Goal: Task Accomplishment & Management: Use online tool/utility

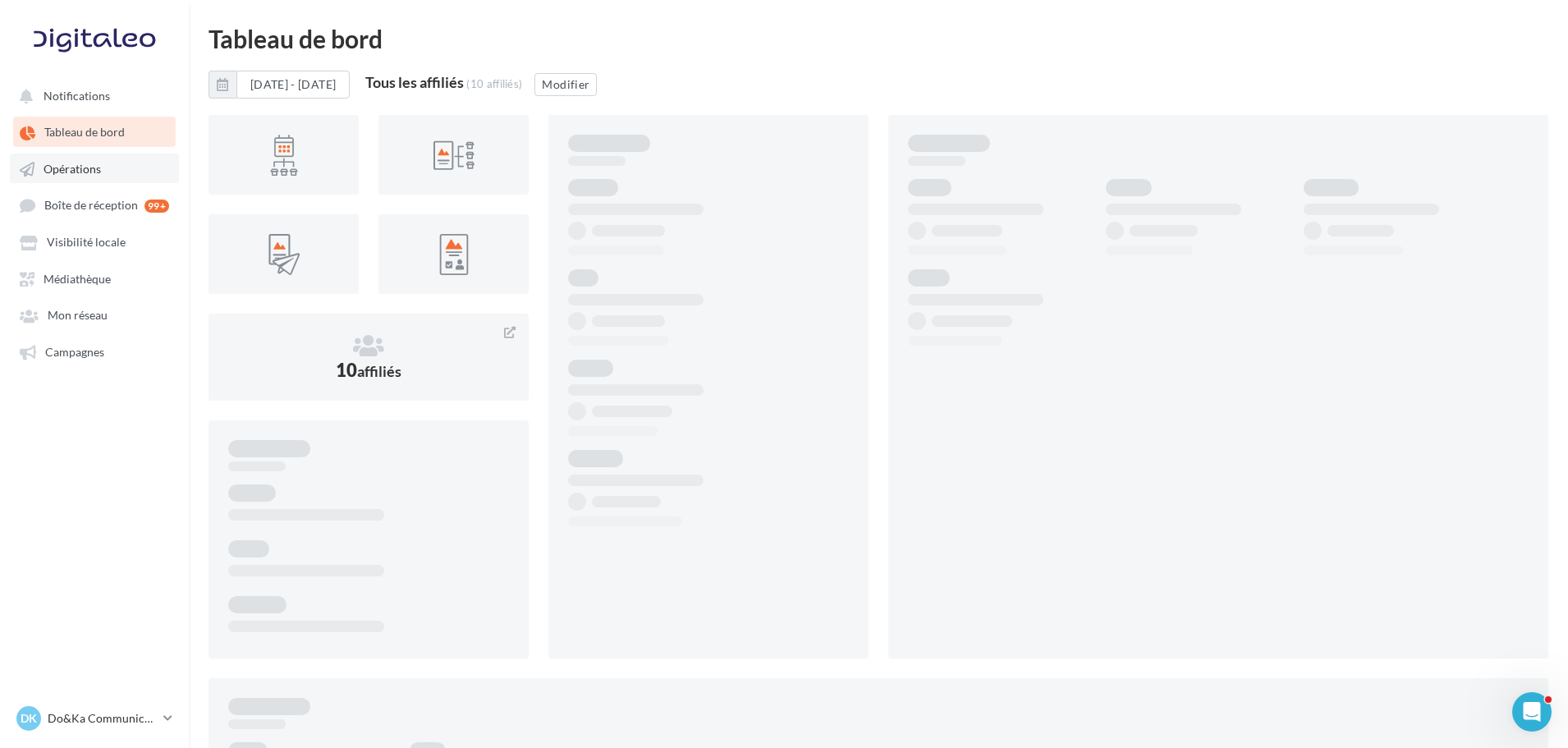
click at [49, 163] on span "Opérations" at bounding box center [72, 169] width 58 height 14
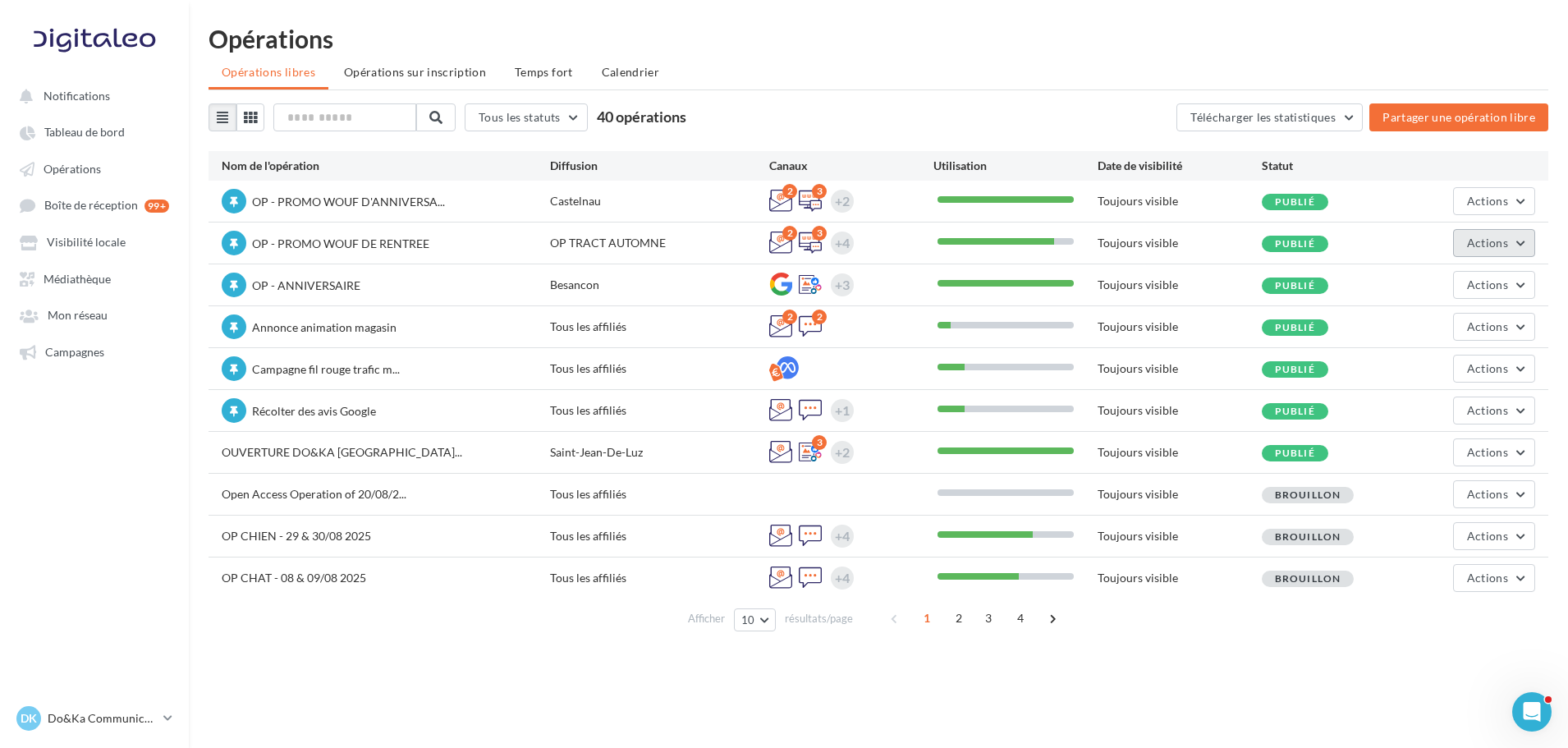
click at [1497, 243] on span "Actions" at bounding box center [1488, 243] width 41 height 14
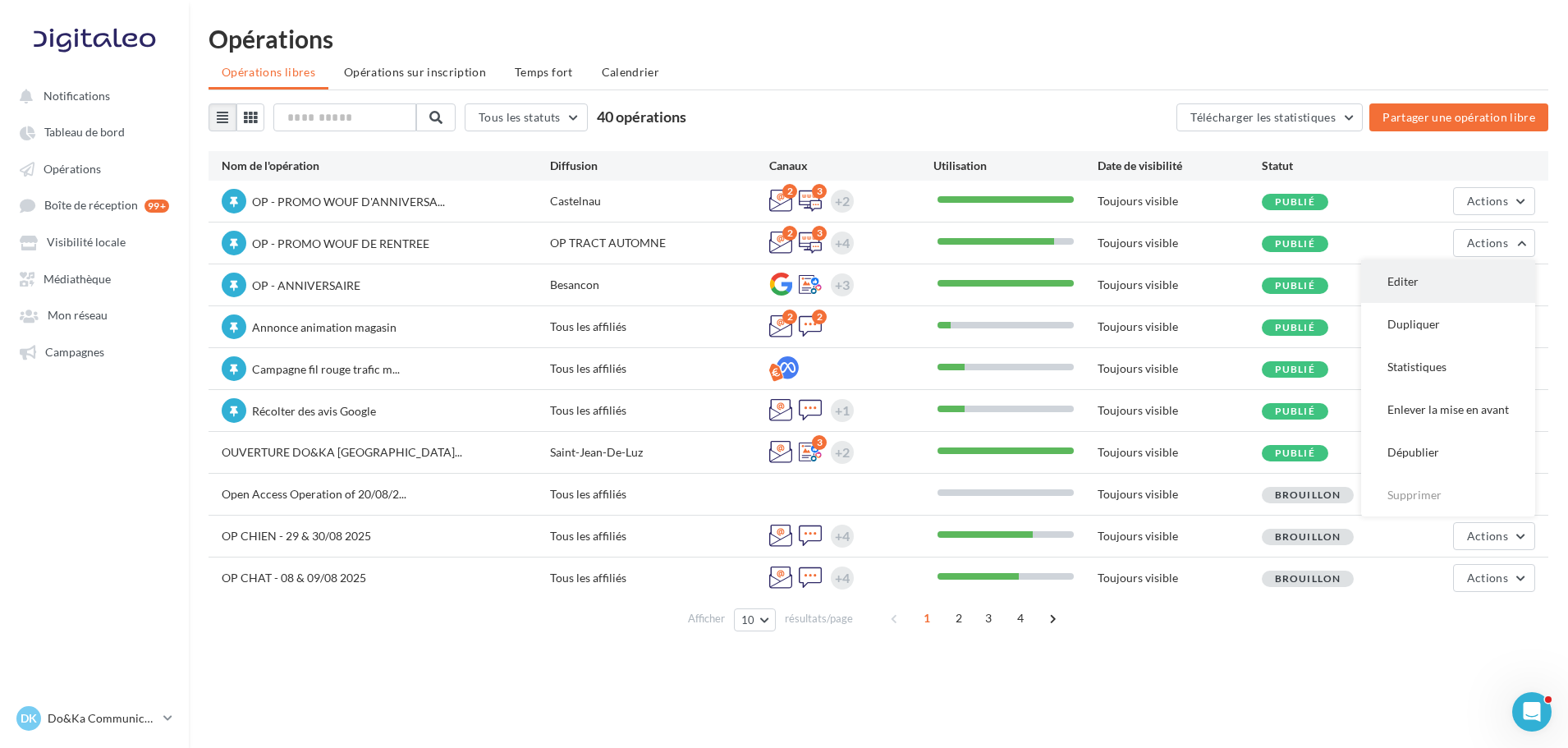
click at [1477, 272] on button "Editer" at bounding box center [1448, 282] width 174 height 43
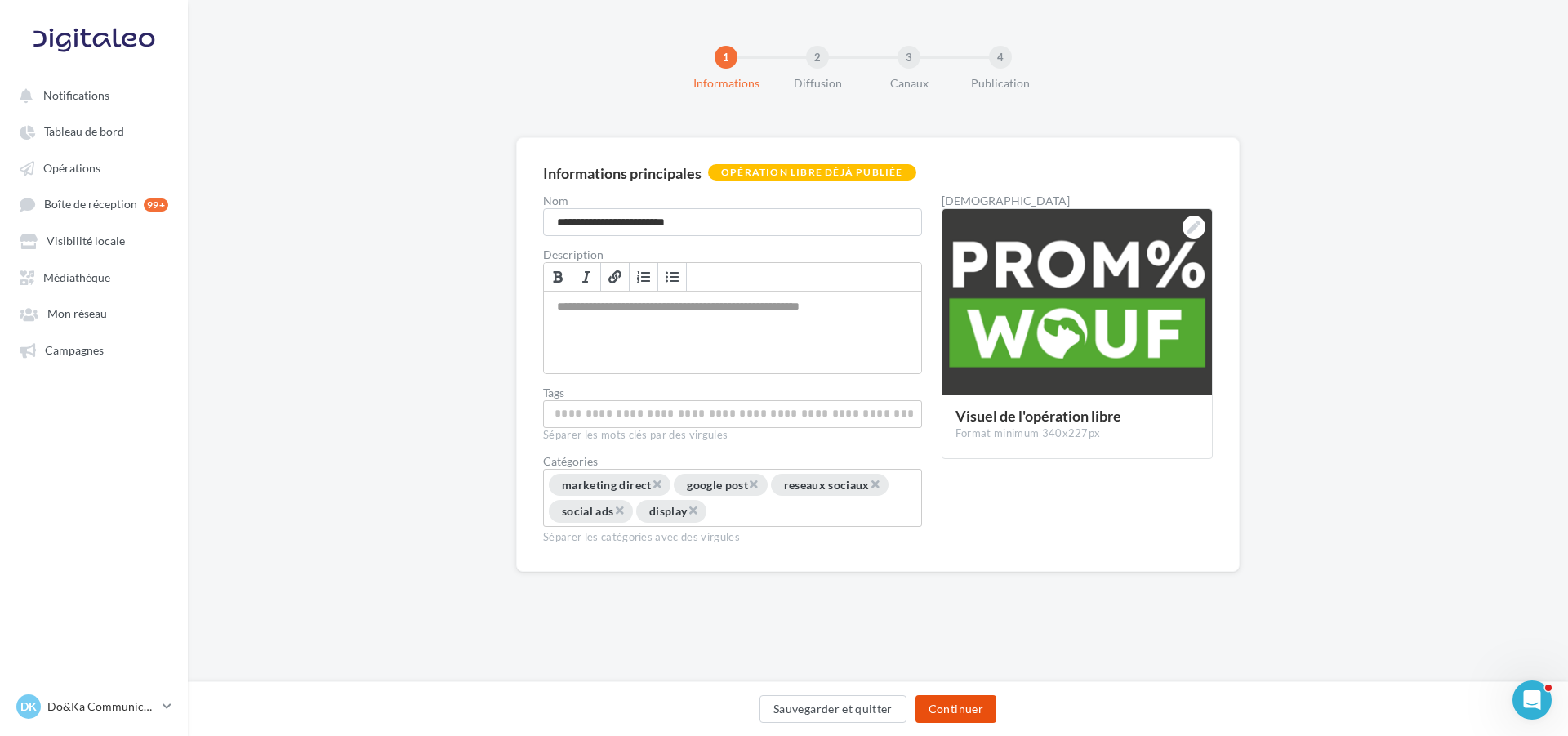
click at [990, 705] on button "Continuer" at bounding box center [956, 709] width 80 height 28
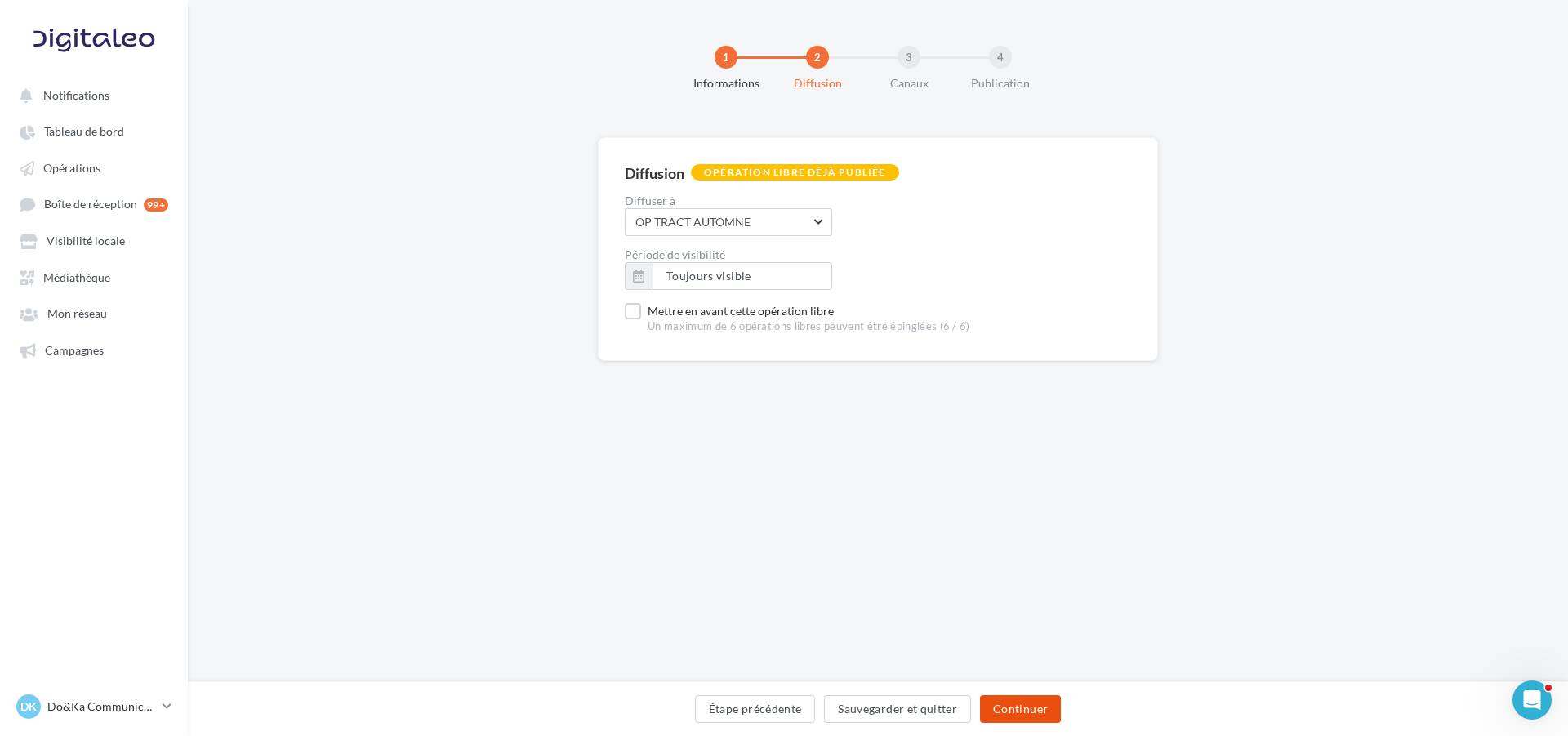
click at [990, 705] on button "Continuer" at bounding box center [1020, 709] width 80 height 28
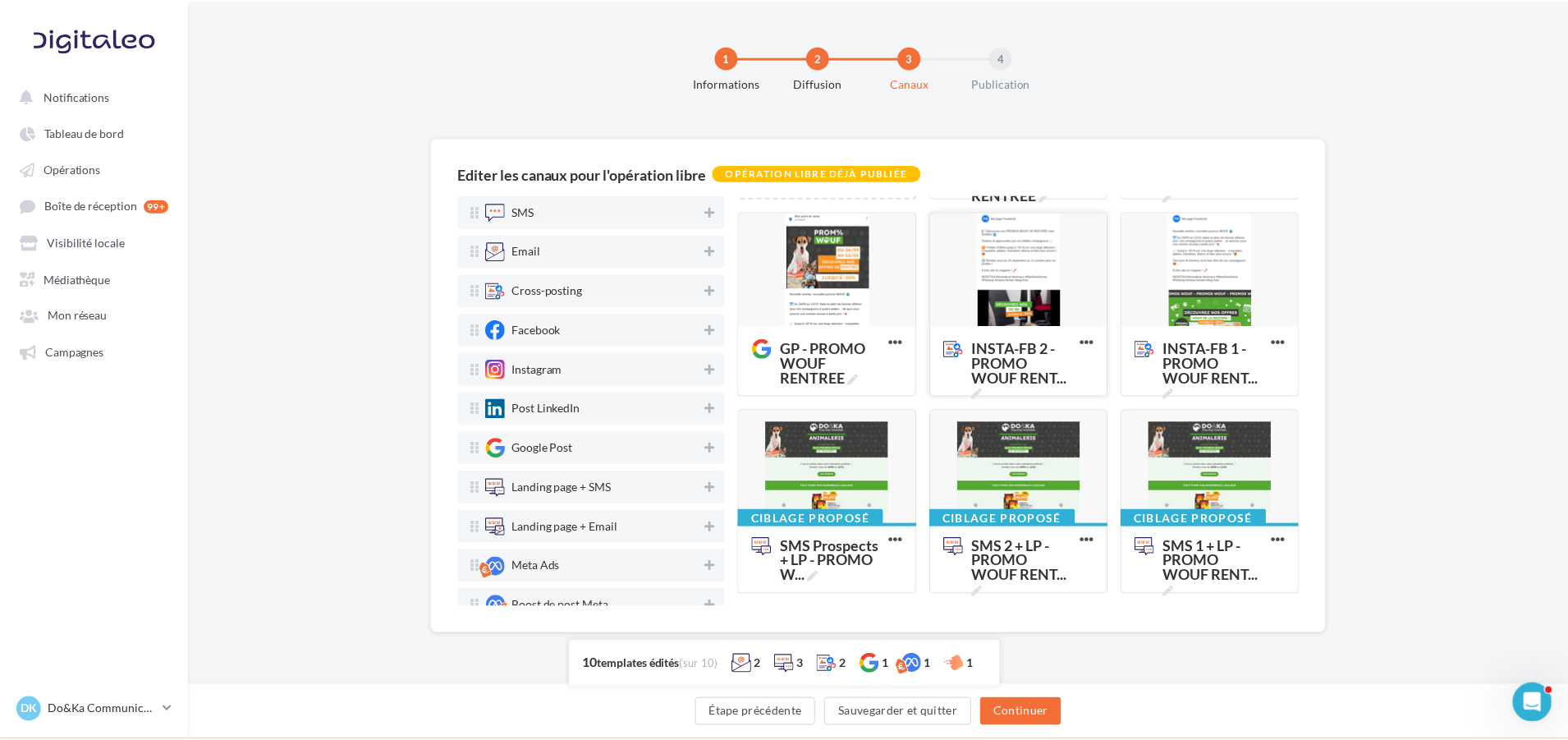
scroll to position [82, 0]
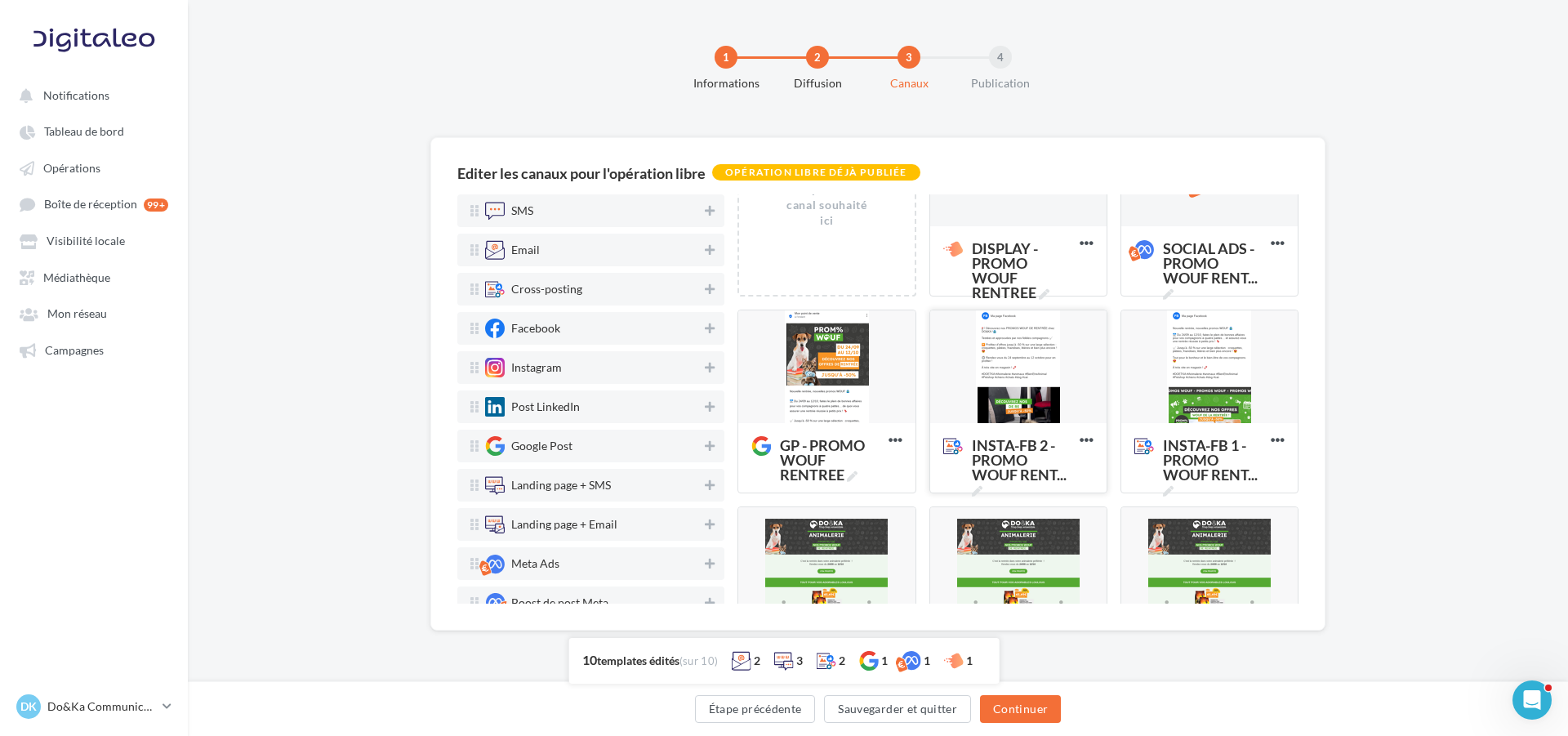
click at [1037, 338] on div at bounding box center [1018, 368] width 176 height 114
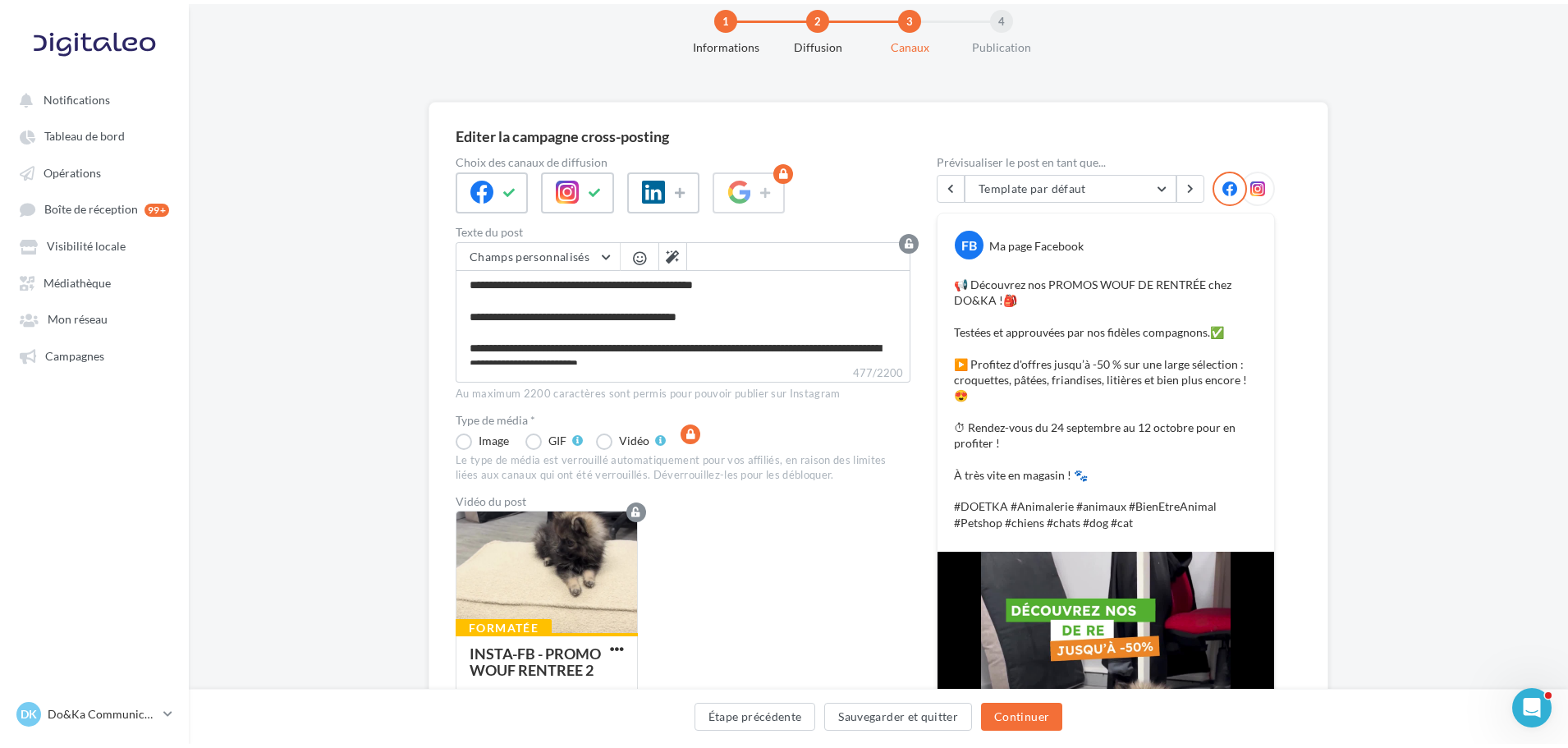
scroll to position [0, 0]
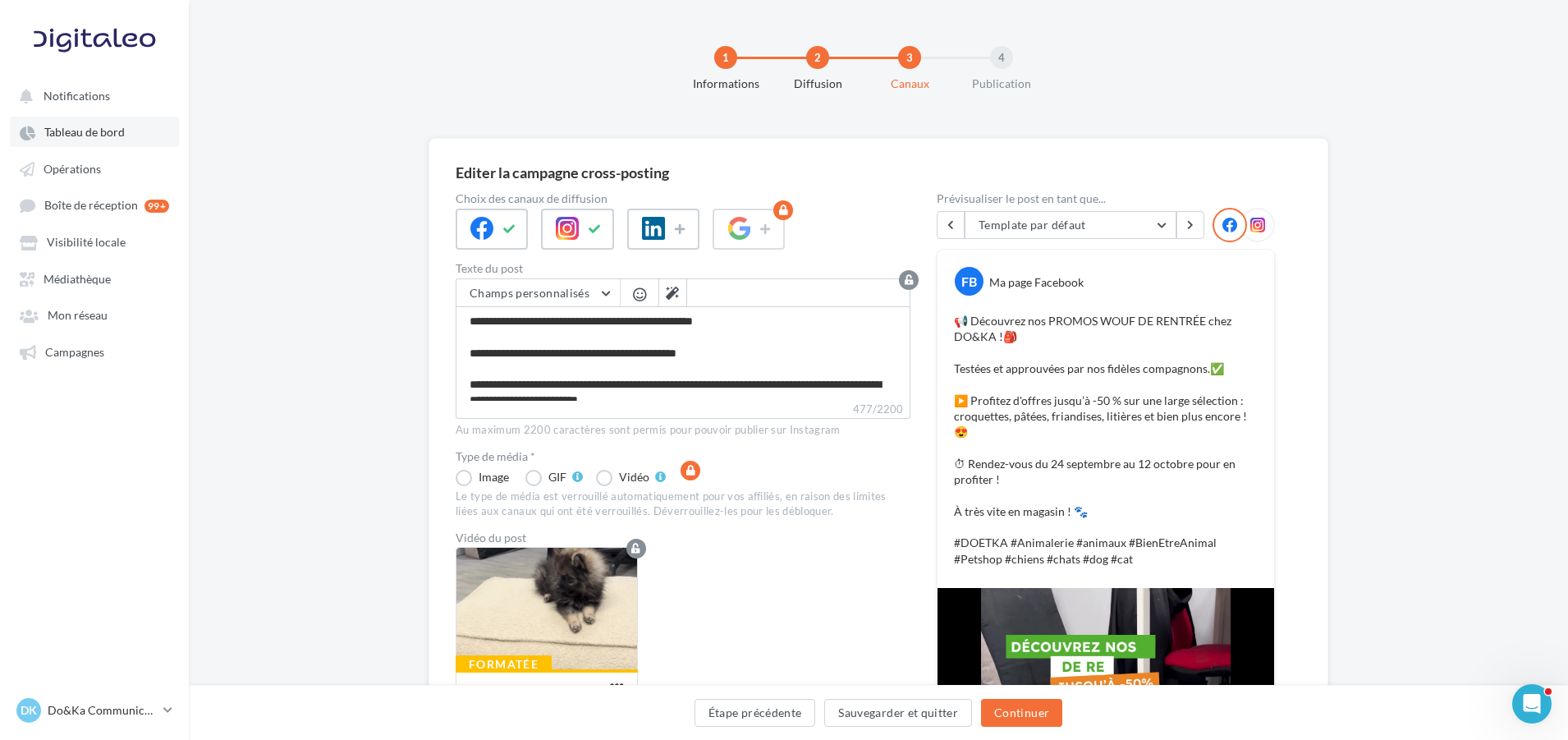
click at [88, 133] on span "Tableau de bord" at bounding box center [84, 133] width 81 height 14
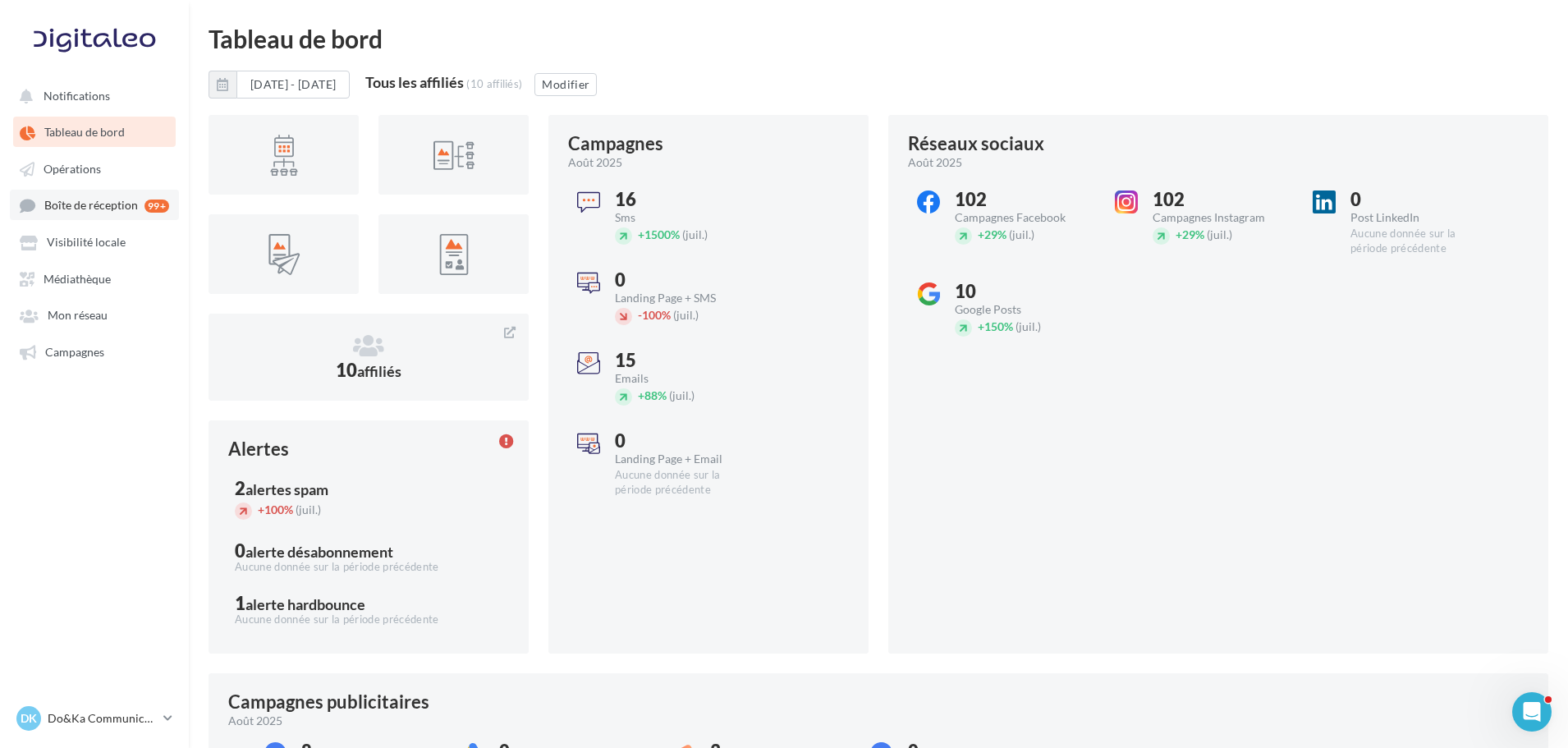
click at [102, 215] on link "Boîte de réception 99+" at bounding box center [94, 205] width 169 height 31
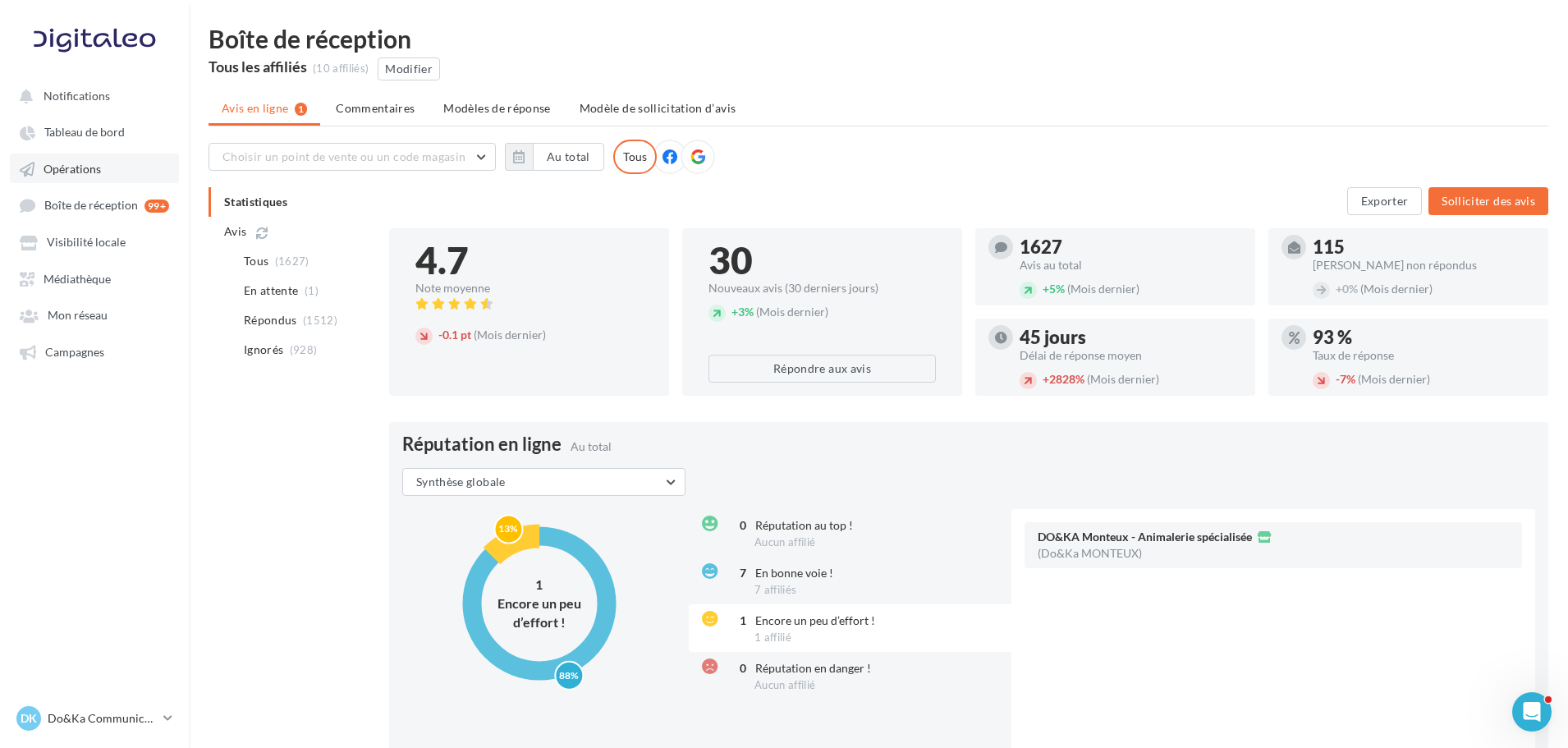
click at [106, 176] on link "Opérations" at bounding box center [94, 168] width 169 height 30
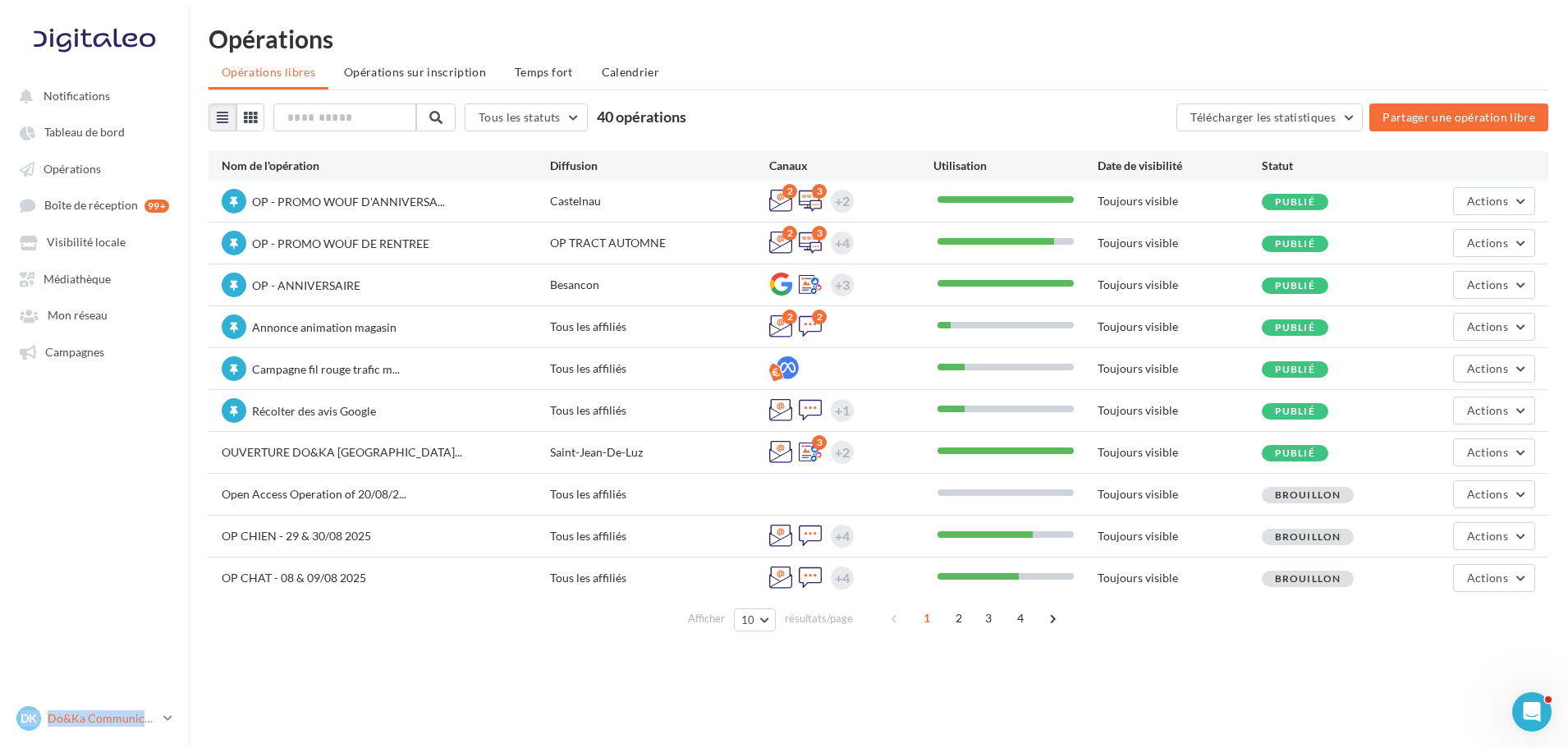
drag, startPoint x: 138, startPoint y: 702, endPoint x: 134, endPoint y: 711, distance: 9.8
click at [138, 705] on nav "Notifications Tableau de bord Opérations Boîte de réception" at bounding box center [94, 374] width 189 height 748
click at [137, 719] on p "Do&Ka Communication" at bounding box center [102, 718] width 110 height 16
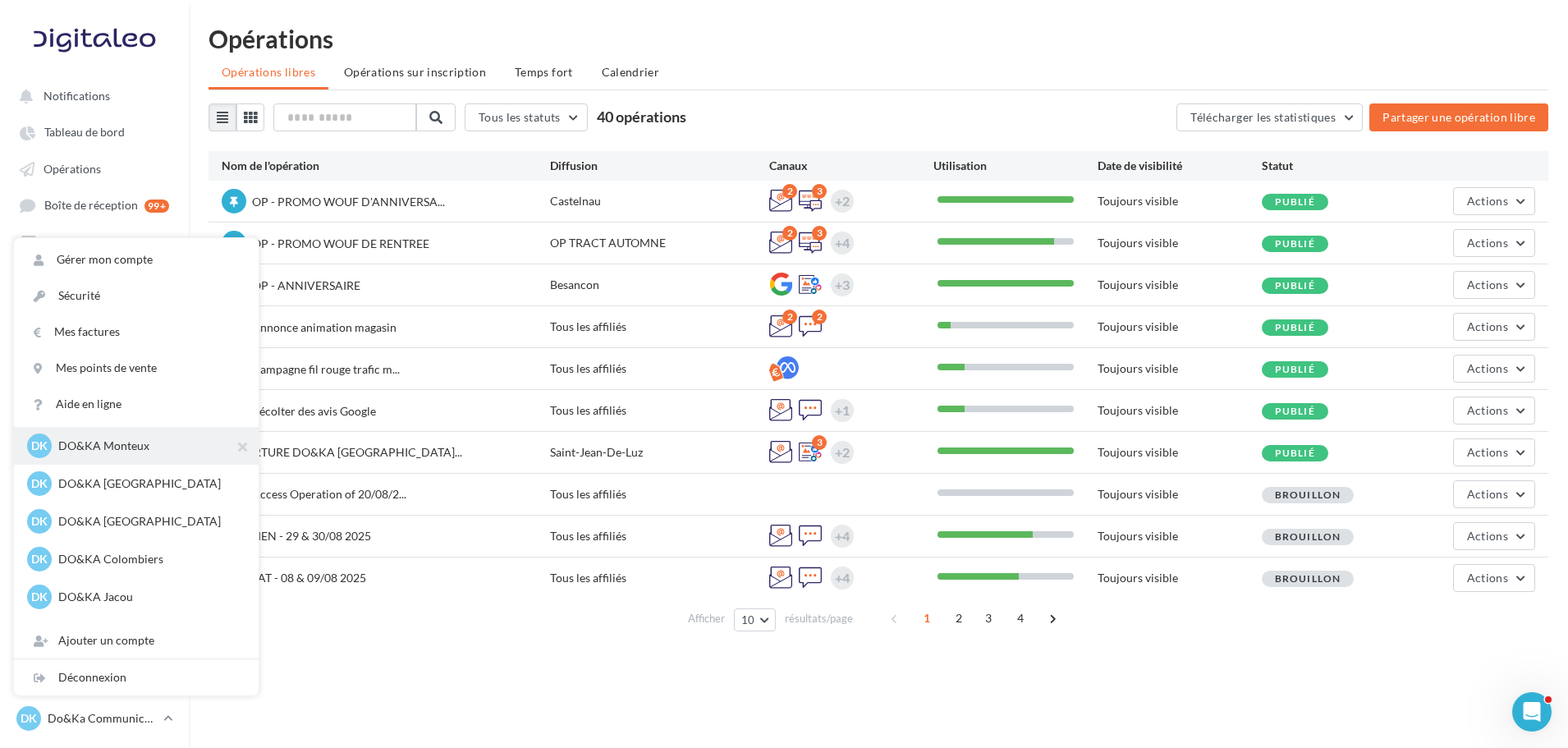
scroll to position [165, 0]
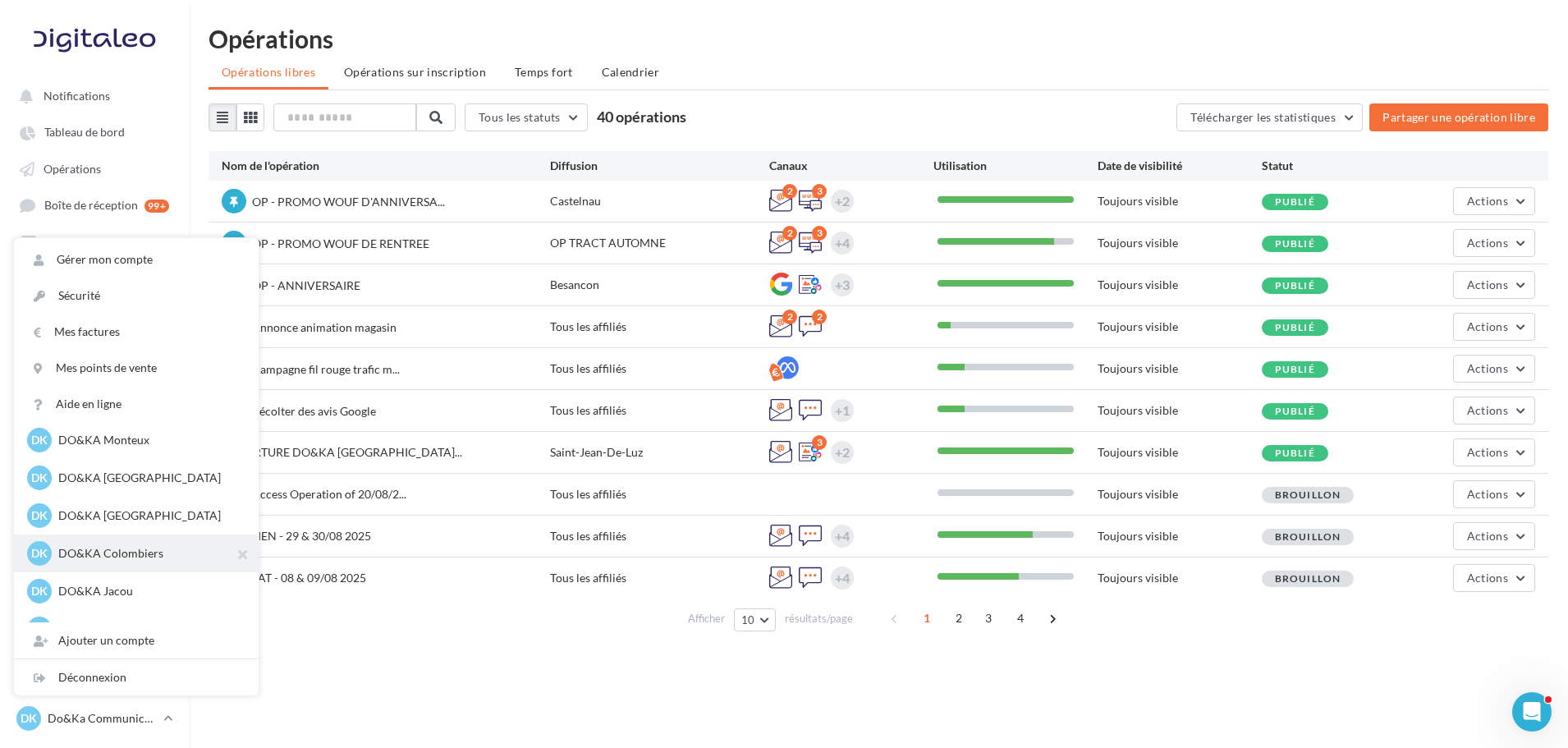
click at [121, 539] on div "DK DO&KA Colombiers [EMAIL_ADDRESS][DOMAIN_NAME]" at bounding box center [137, 554] width 244 height 38
click at [119, 555] on p "DO&KA Colombiers" at bounding box center [148, 554] width 181 height 16
